Goal: Communication & Community: Answer question/provide support

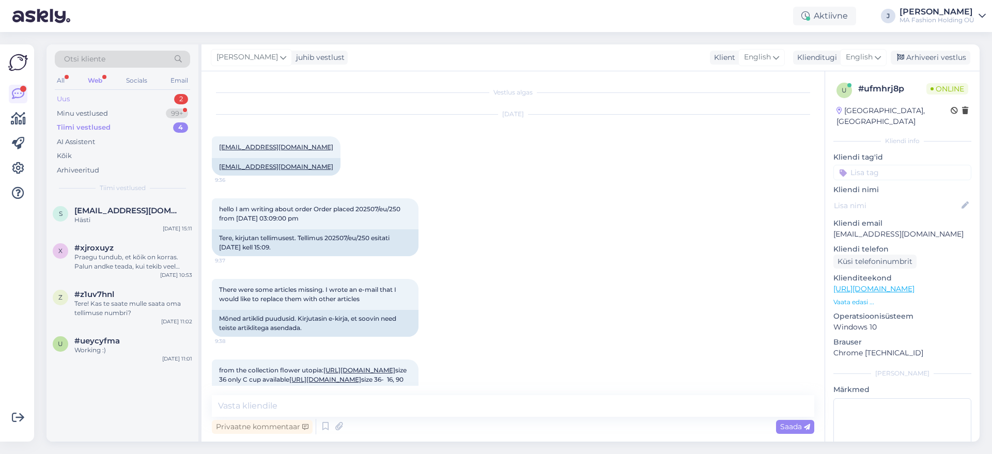
scroll to position [1496, 0]
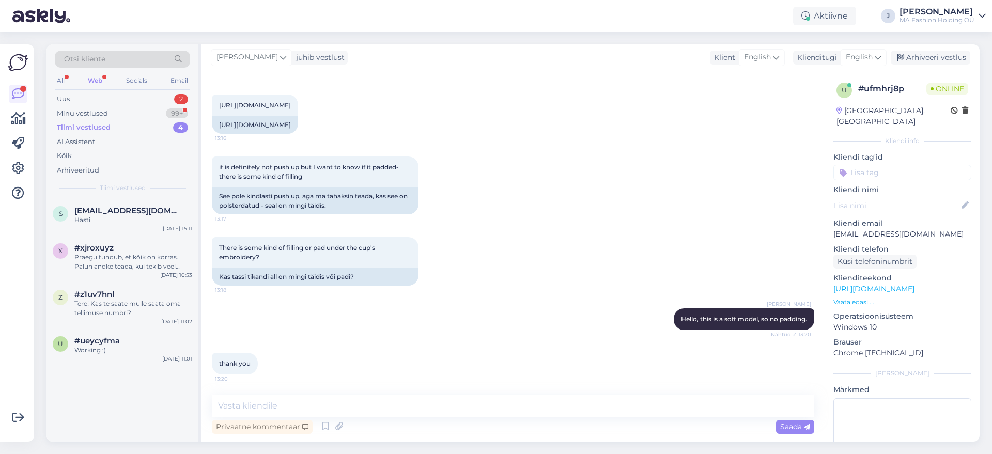
click at [102, 81] on div "Web" at bounding box center [95, 80] width 19 height 13
click at [124, 101] on div "Uus 2" at bounding box center [122, 99] width 135 height 14
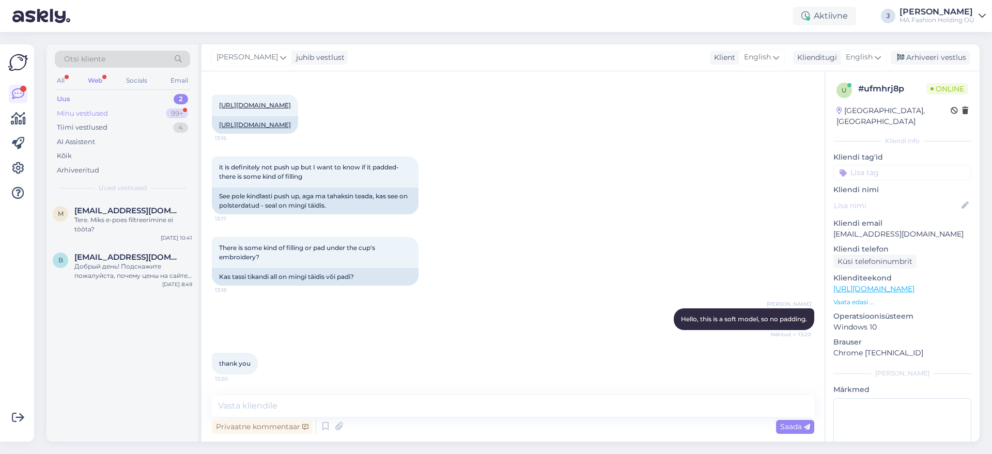
click at [140, 117] on div "Minu vestlused 99+" at bounding box center [122, 113] width 135 height 14
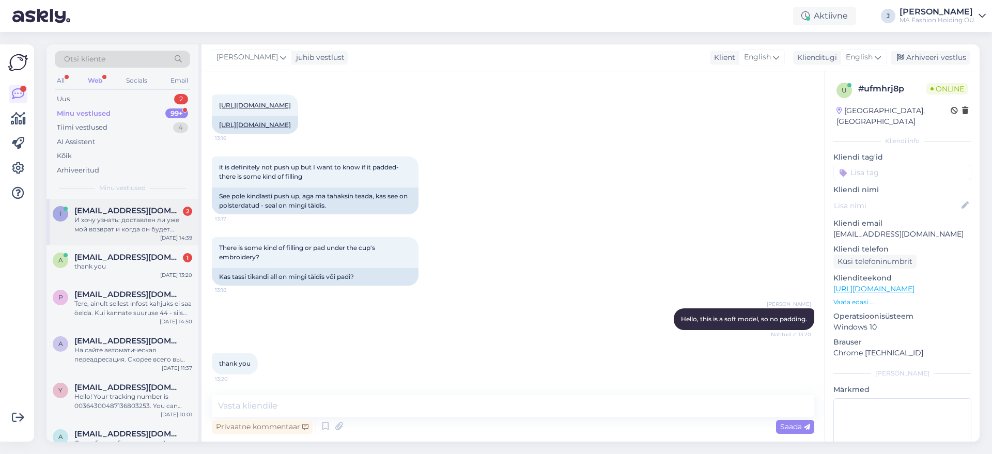
click at [157, 239] on div "I [EMAIL_ADDRESS][DOMAIN_NAME] 2 И хочу узнать: доставлен ли уже мой возврат и …" at bounding box center [123, 222] width 152 height 47
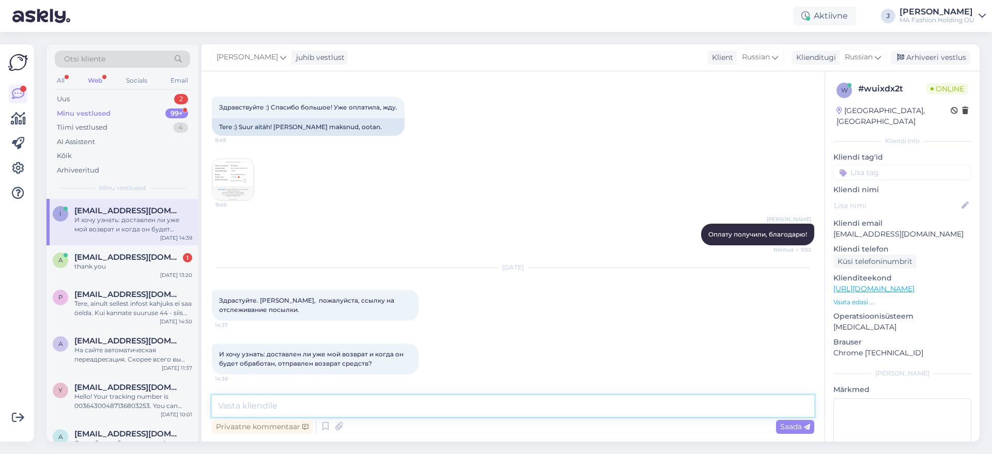
click at [467, 410] on textarea at bounding box center [513, 406] width 603 height 22
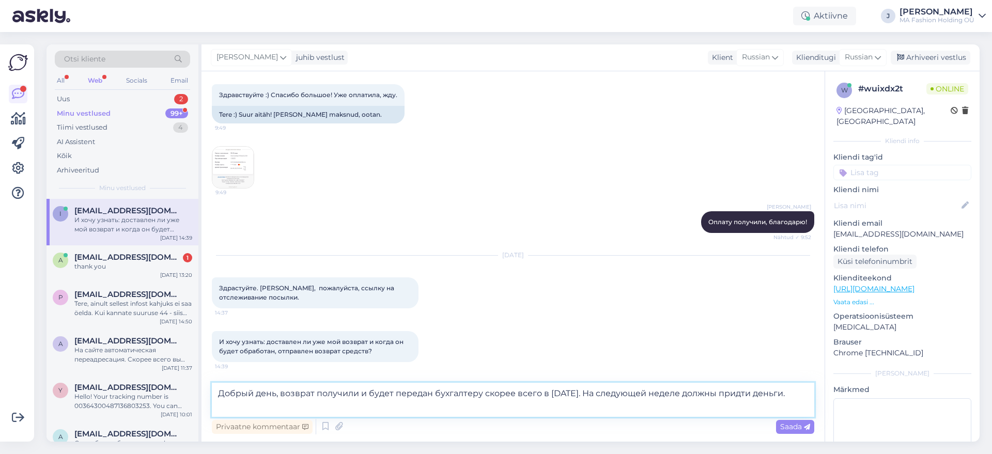
type textarea "Добрый день, возврат получили и будет передан бухгалтеру скорее всего в [DATE].…"
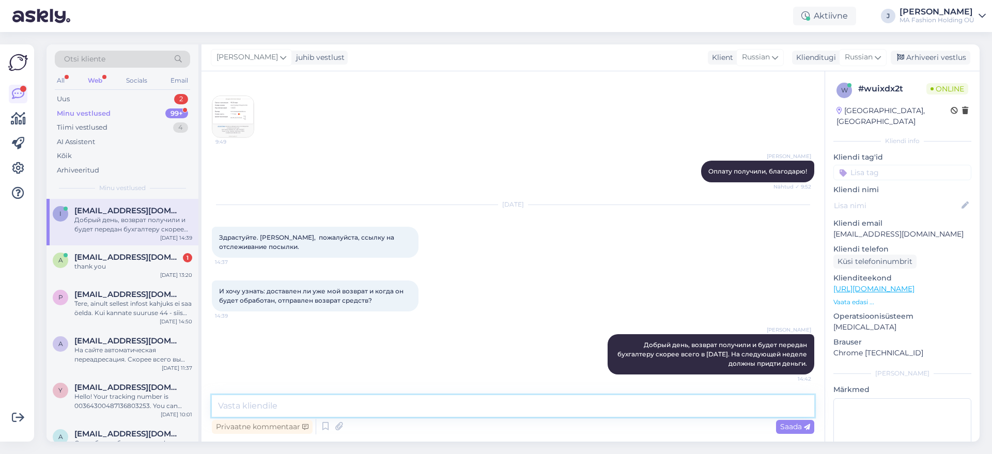
scroll to position [6844, 0]
drag, startPoint x: 934, startPoint y: 219, endPoint x: 828, endPoint y: 220, distance: 106.5
click at [828, 220] on div "w # wuixdx2t Online [GEOGRAPHIC_DATA], [GEOGRAPHIC_DATA] Kliendi info Kliendi t…" at bounding box center [902, 289] width 155 height 436
copy p "[EMAIL_ADDRESS][DOMAIN_NAME]"
click at [534, 404] on textarea at bounding box center [513, 406] width 603 height 22
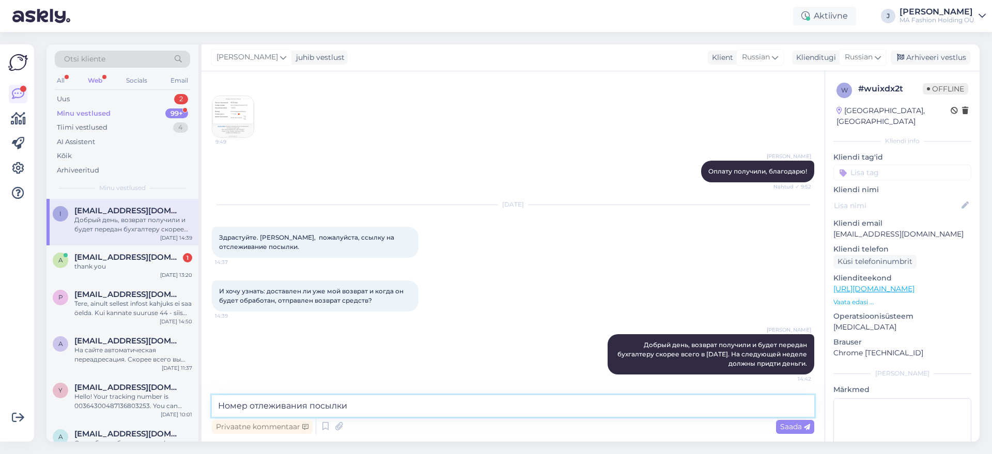
paste textarea "05605564953834"
type textarea "Номер отлеживания посылки 05605564953834"
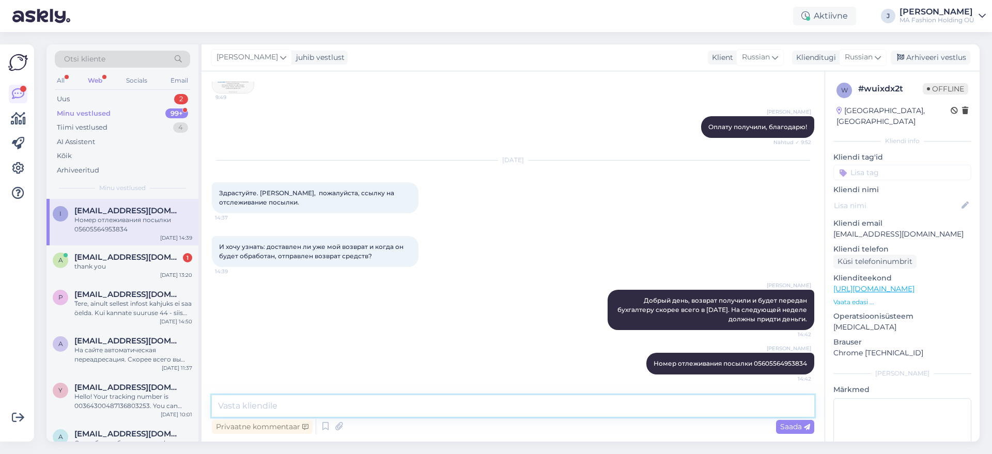
scroll to position [6888, 0]
click at [130, 271] on div "a [EMAIL_ADDRESS][DOMAIN_NAME] 1 thank you [DATE] 13:20" at bounding box center [123, 263] width 152 height 37
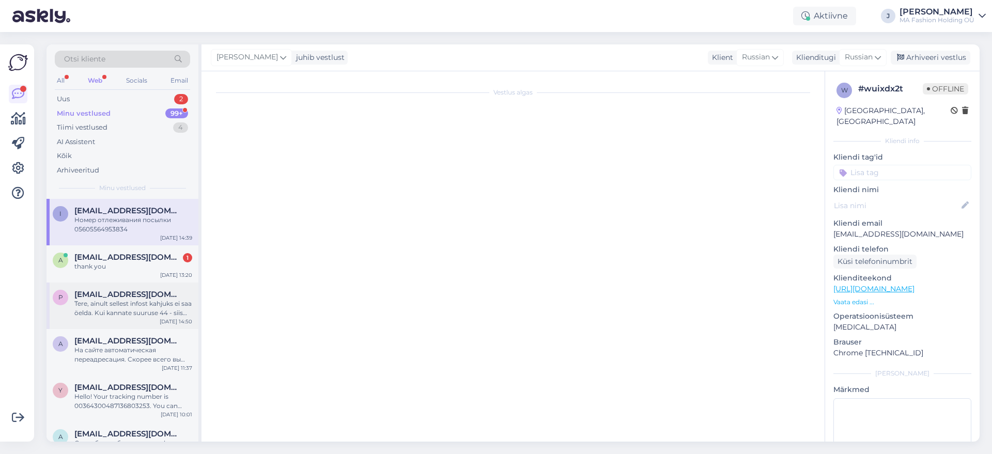
scroll to position [1496, 0]
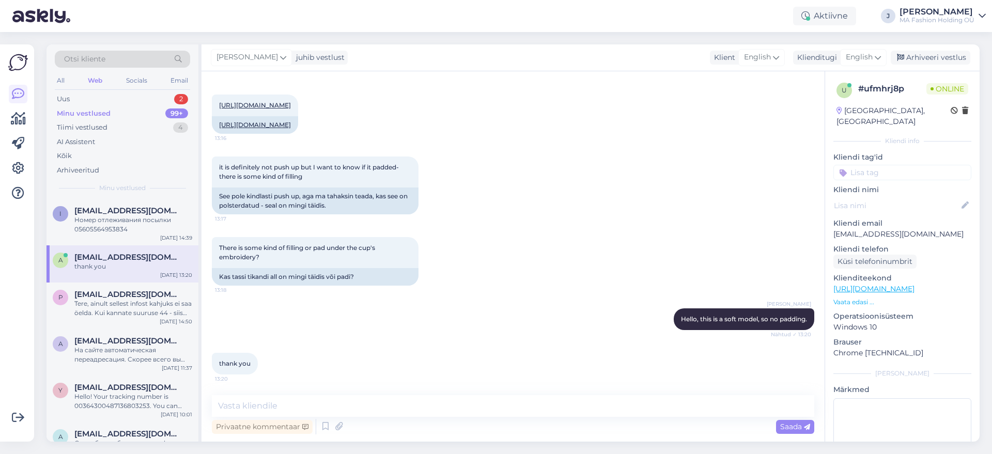
click at [111, 110] on div "Minu vestlused 99+" at bounding box center [122, 113] width 135 height 14
click at [113, 96] on div "Uus 2" at bounding box center [122, 99] width 135 height 14
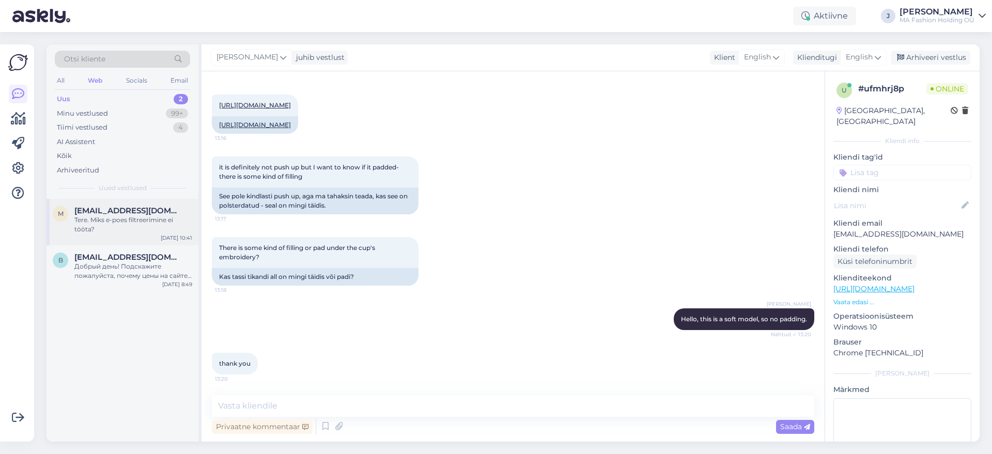
click at [139, 199] on div "m [EMAIL_ADDRESS][DOMAIN_NAME] Tere. Miks e-poes filtreerimine ei tööta? [DATE]…" at bounding box center [123, 222] width 152 height 47
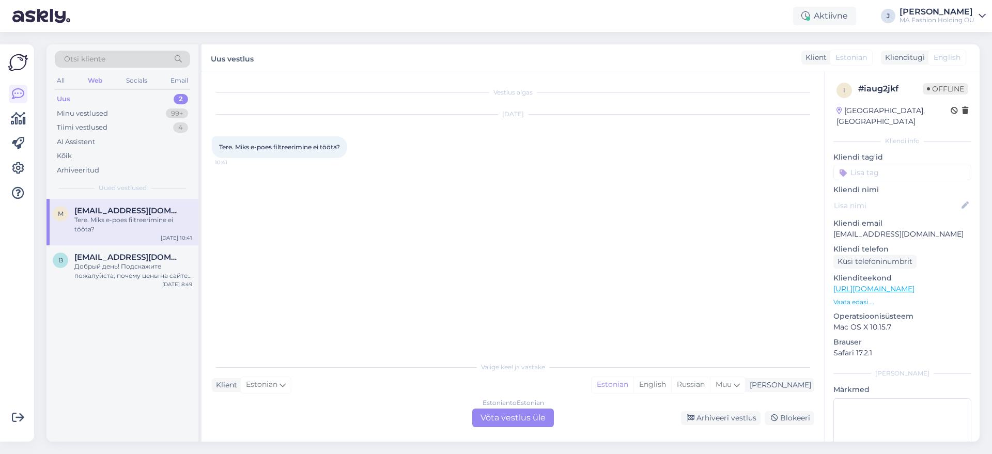
click at [150, 223] on div "Tere. Miks e-poes filtreerimine ei tööta?" at bounding box center [133, 225] width 118 height 19
